Goal: Find specific page/section: Find specific page/section

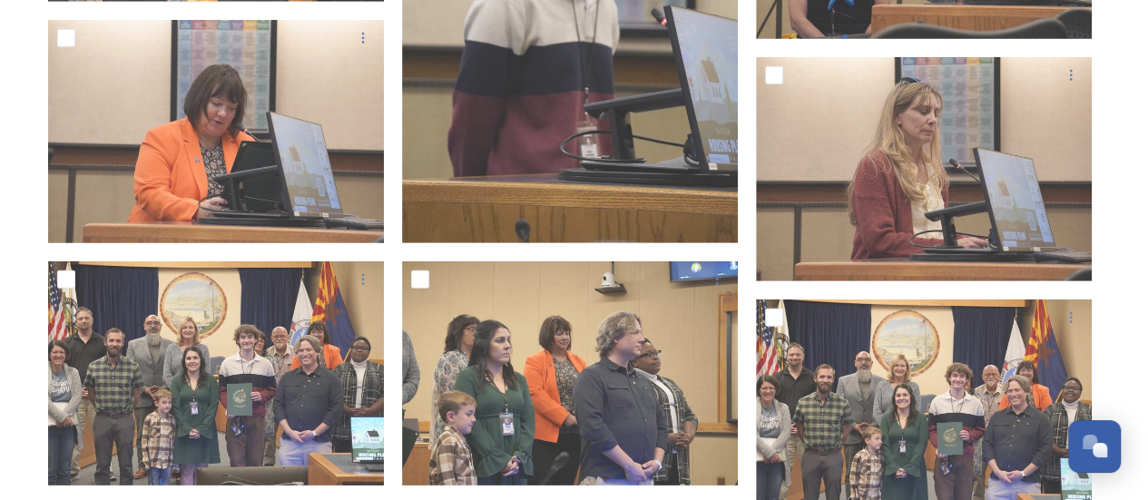
scroll to position [2728, 0]
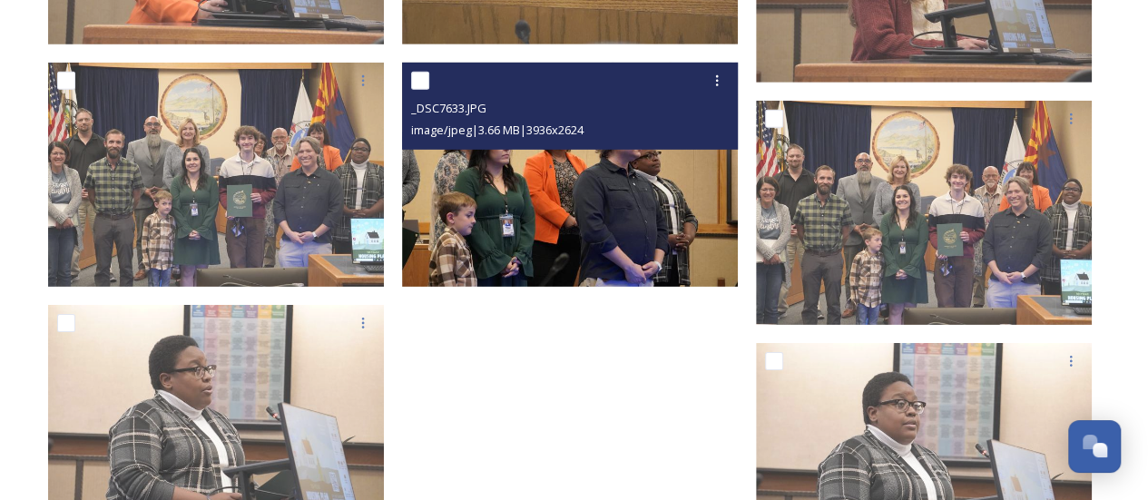
click at [560, 226] on img at bounding box center [570, 175] width 336 height 224
